Goal: Find specific page/section: Find specific page/section

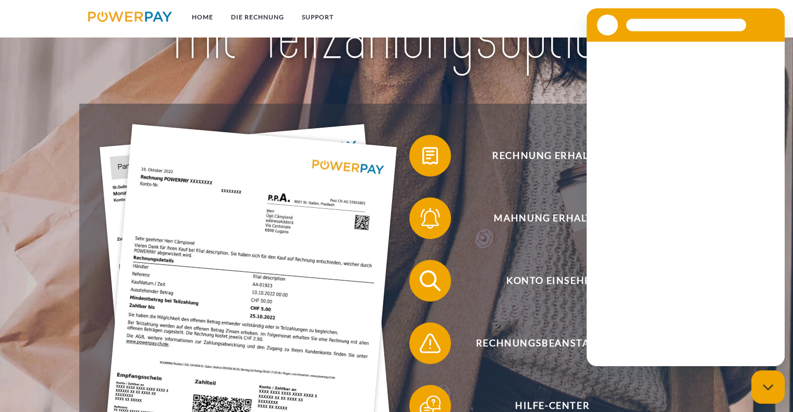
scroll to position [156, 0]
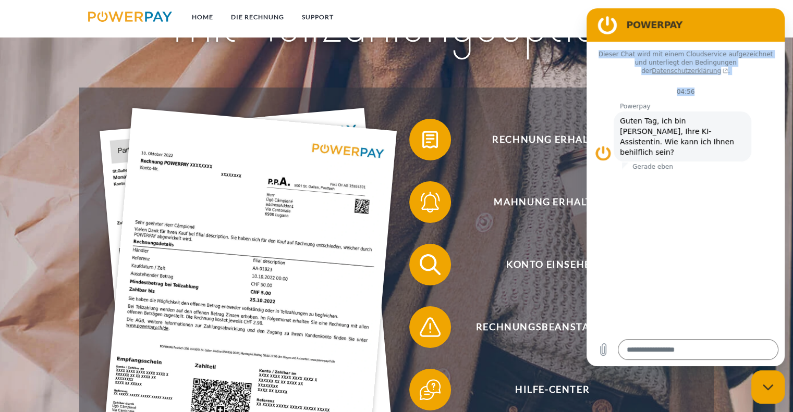
drag, startPoint x: 700, startPoint y: 21, endPoint x: 696, endPoint y: 66, distance: 45.6
click at [703, 80] on div "POWERPAY Dieser Chat wird mit einem Cloudservice aufgezeichnet und unterliegt d…" at bounding box center [686, 187] width 198 height 358
click at [606, 30] on figure at bounding box center [607, 25] width 21 height 21
click at [605, 20] on figure at bounding box center [607, 25] width 21 height 21
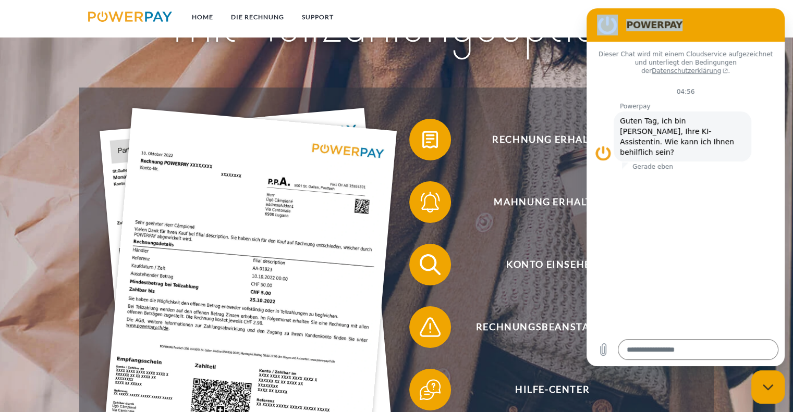
click at [605, 20] on figure at bounding box center [607, 25] width 21 height 21
click at [629, 26] on h2 "POWERPAY" at bounding box center [700, 25] width 148 height 13
click at [719, 13] on section "POWERPAY" at bounding box center [686, 24] width 198 height 33
click at [768, 387] on icon "Messaging-Fenster schließen" at bounding box center [768, 387] width 11 height 7
type textarea "*"
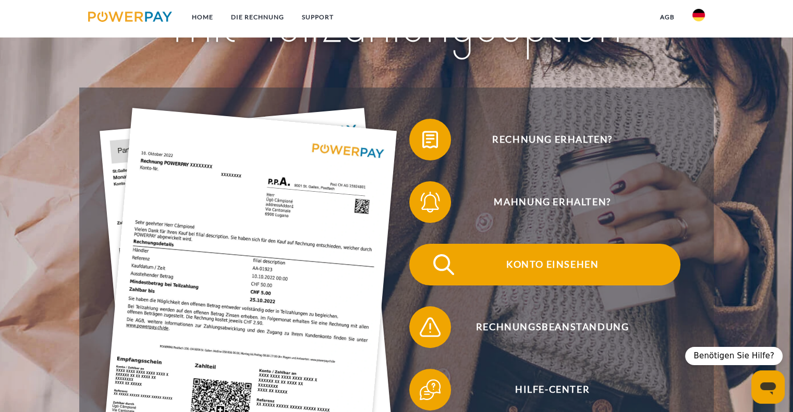
click at [576, 260] on span "Konto einsehen" at bounding box center [551, 265] width 255 height 42
